Goal: Information Seeking & Learning: Understand process/instructions

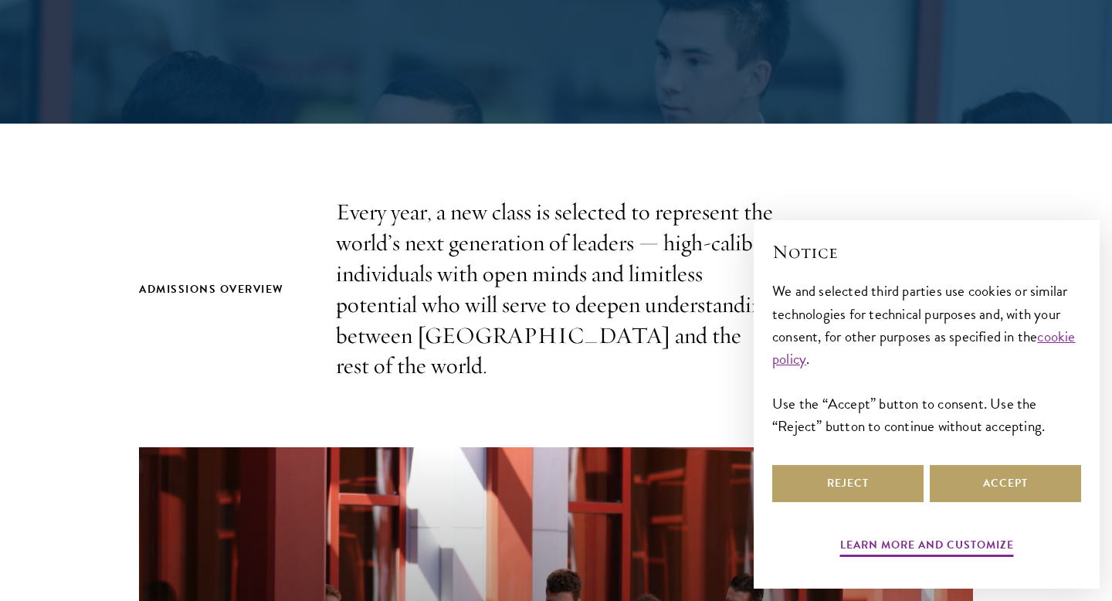
scroll to position [418, 0]
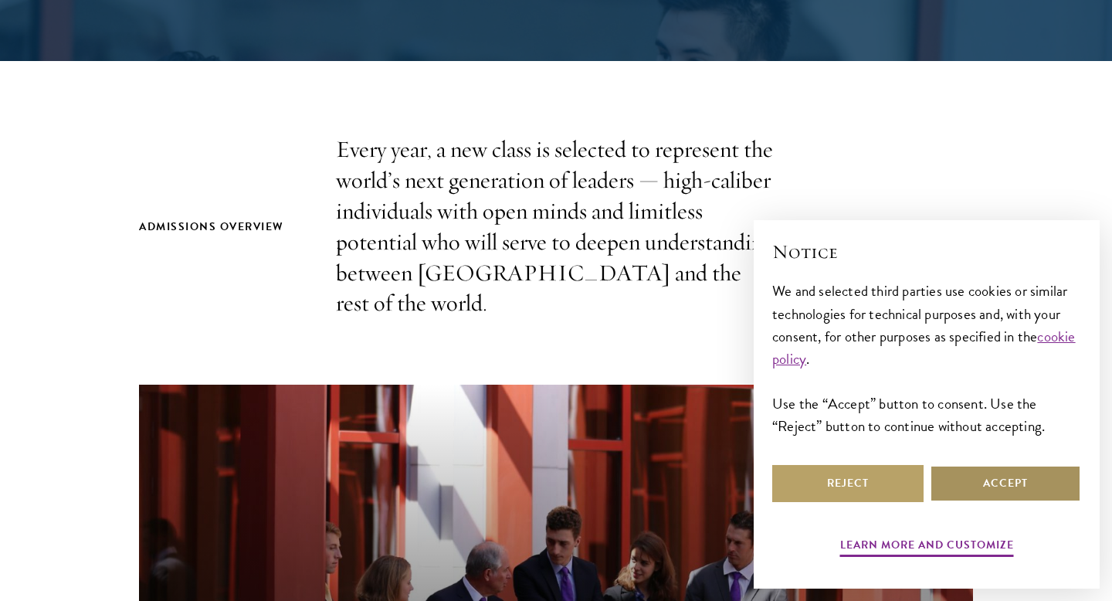
click at [980, 483] on button "Accept" at bounding box center [1005, 483] width 151 height 37
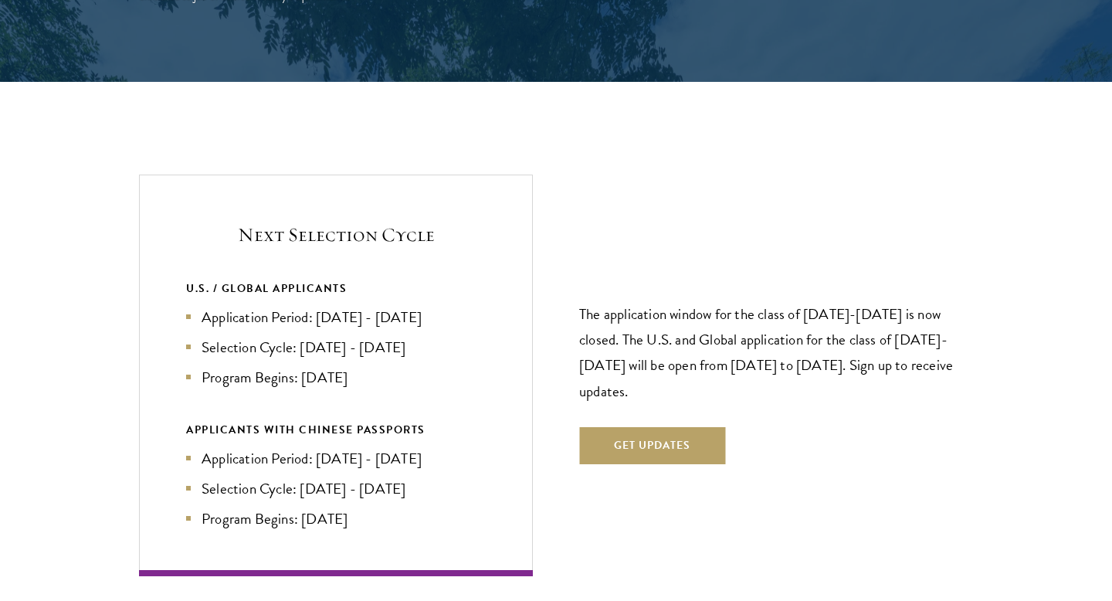
scroll to position [3182, 0]
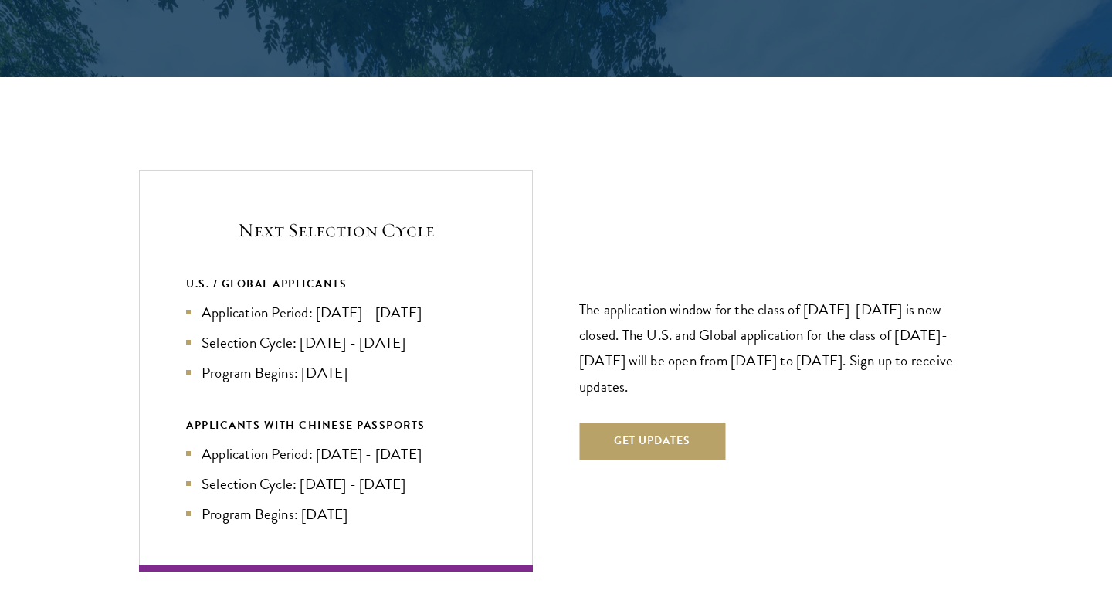
click at [840, 297] on p "The application window for the class of [DATE]-[DATE] is now closed. The U.S. a…" at bounding box center [776, 348] width 394 height 102
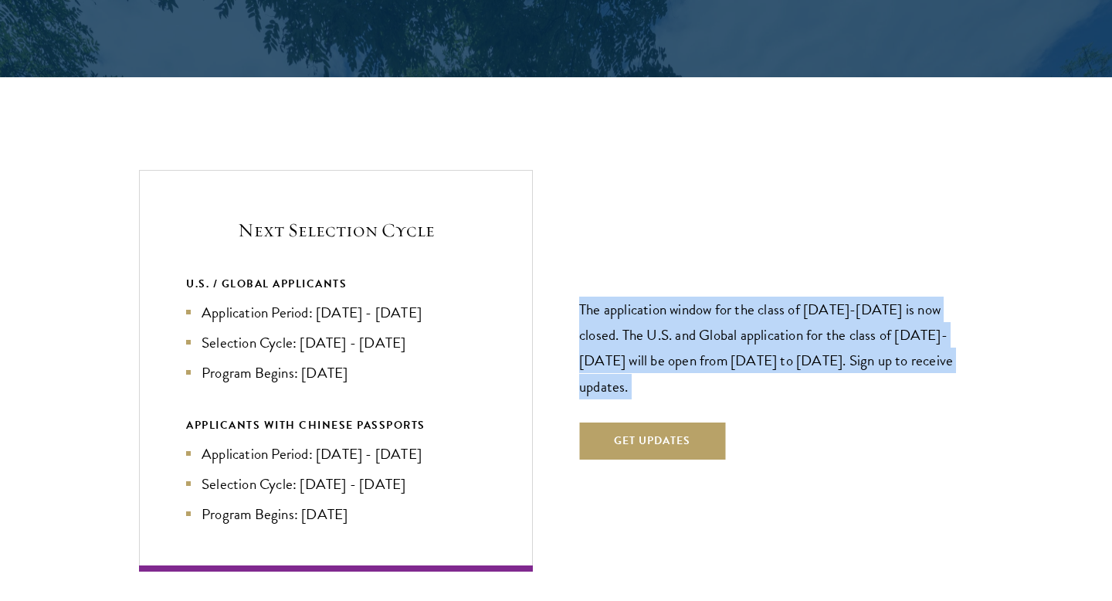
click at [840, 322] on p "The application window for the class of [DATE]-[DATE] is now closed. The U.S. a…" at bounding box center [776, 348] width 394 height 102
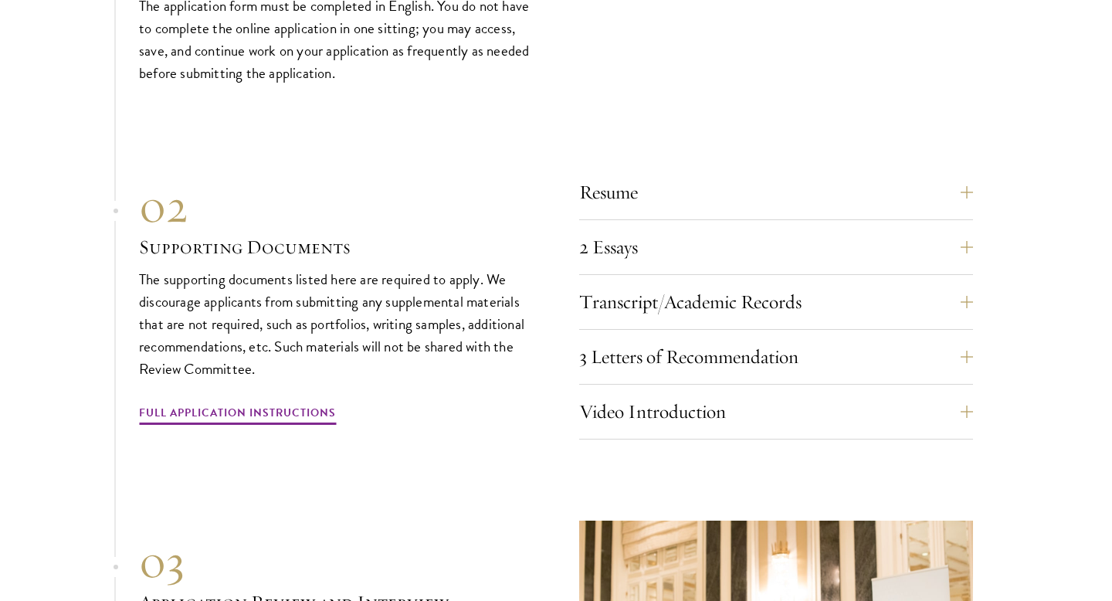
scroll to position [4782, 0]
click at [661, 338] on button "3 Letters of Recommendation" at bounding box center [788, 356] width 394 height 37
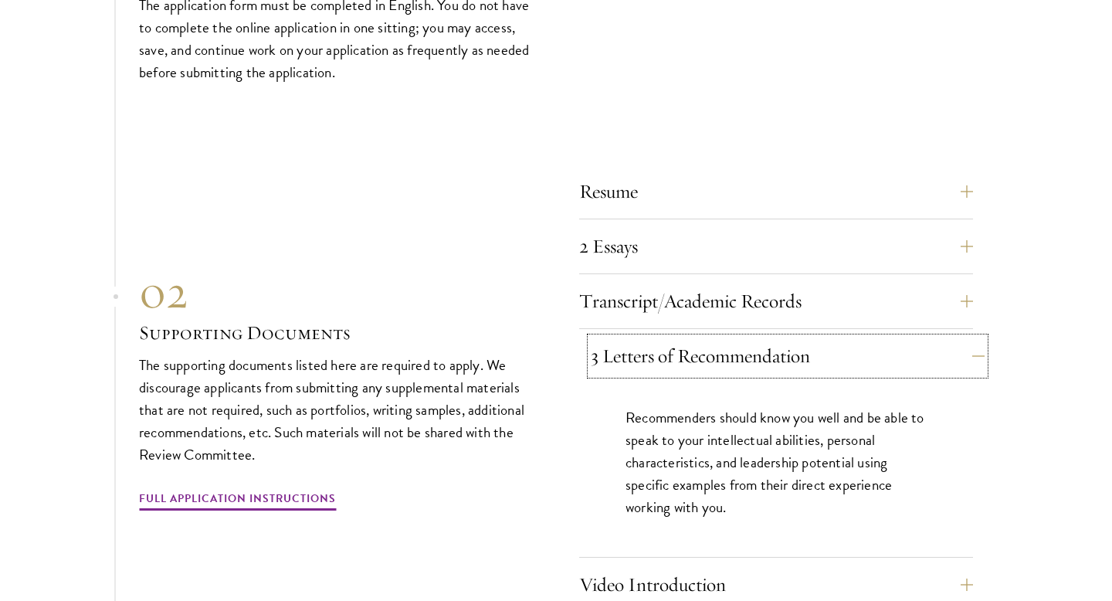
click at [683, 338] on button "3 Letters of Recommendation" at bounding box center [788, 356] width 394 height 37
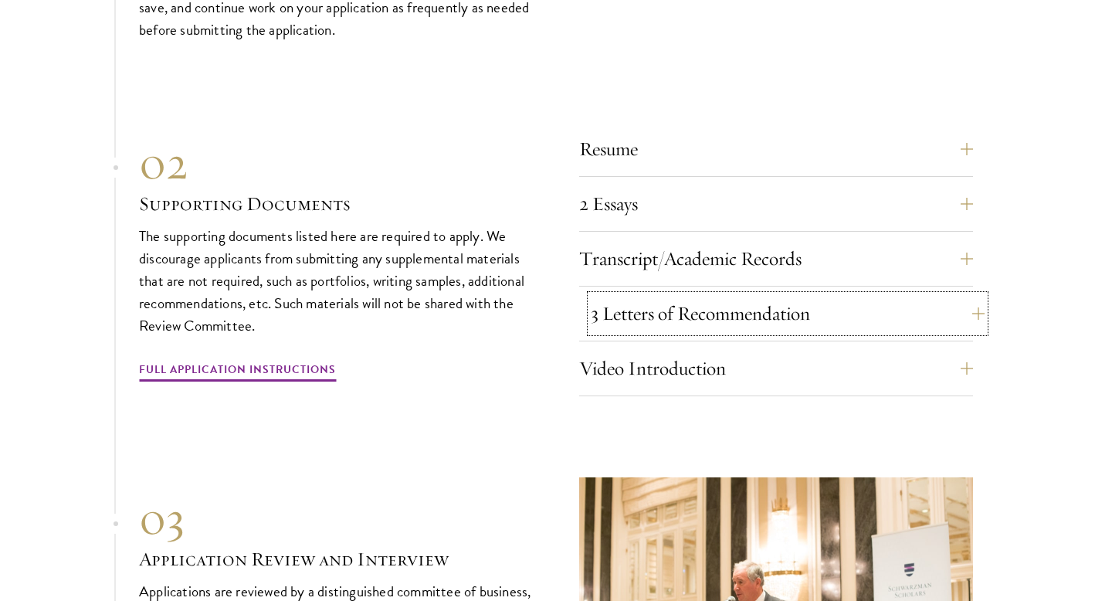
scroll to position [4853, 0]
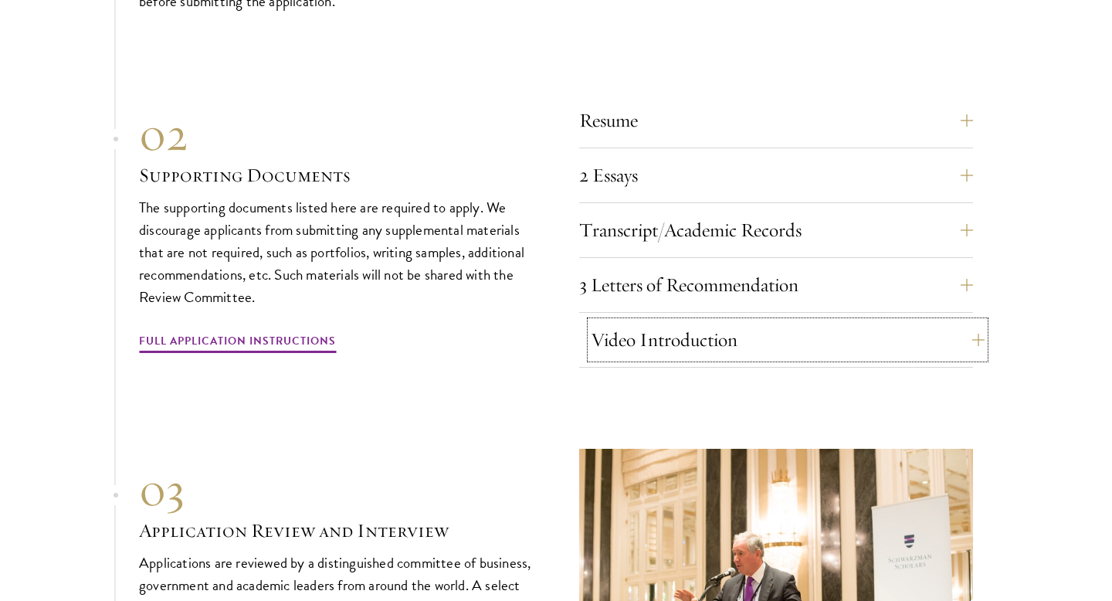
click at [684, 321] on button "Video Introduction" at bounding box center [788, 339] width 394 height 37
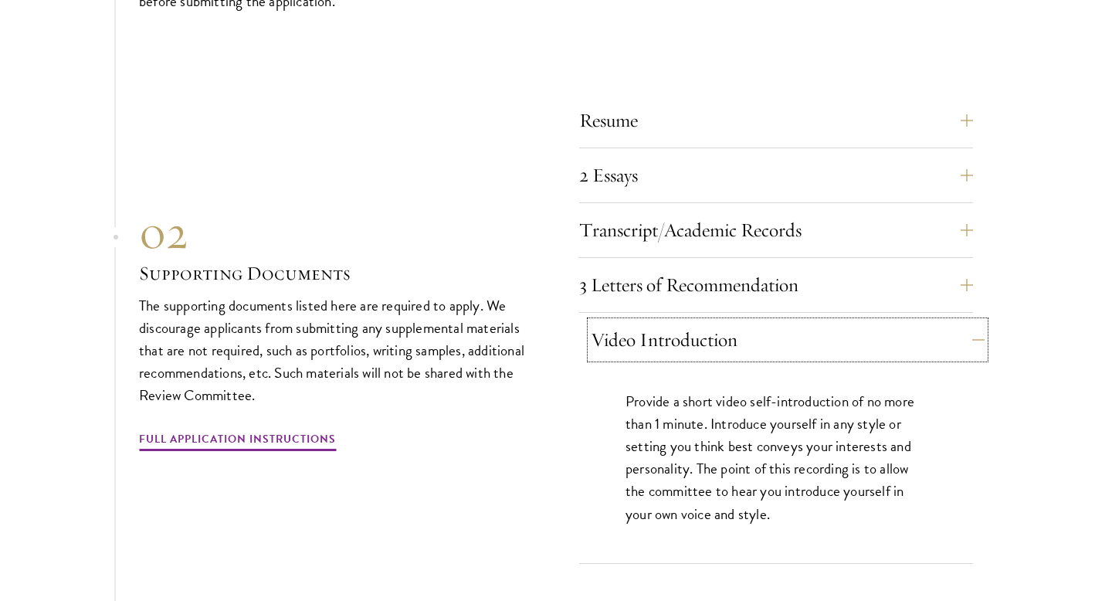
click at [684, 321] on button "Video Introduction" at bounding box center [788, 339] width 394 height 37
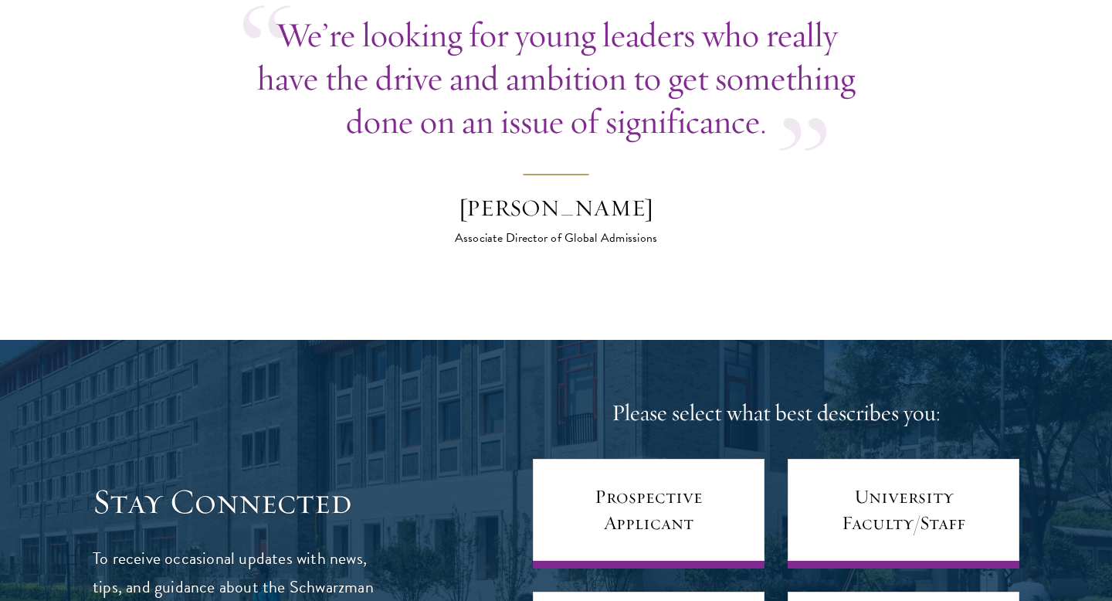
scroll to position [5752, 0]
